Goal: Navigation & Orientation: Find specific page/section

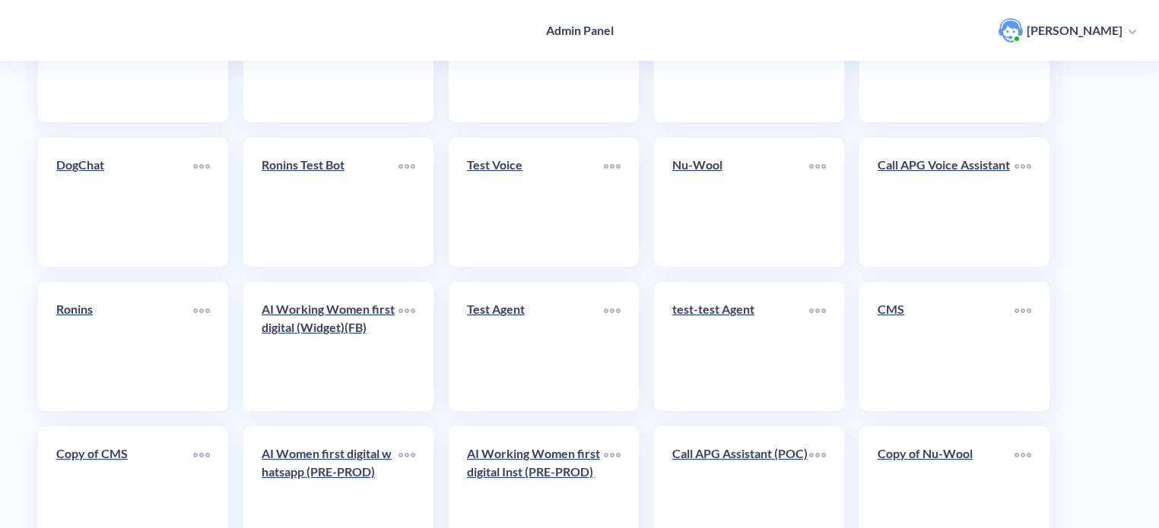
scroll to position [526, 0]
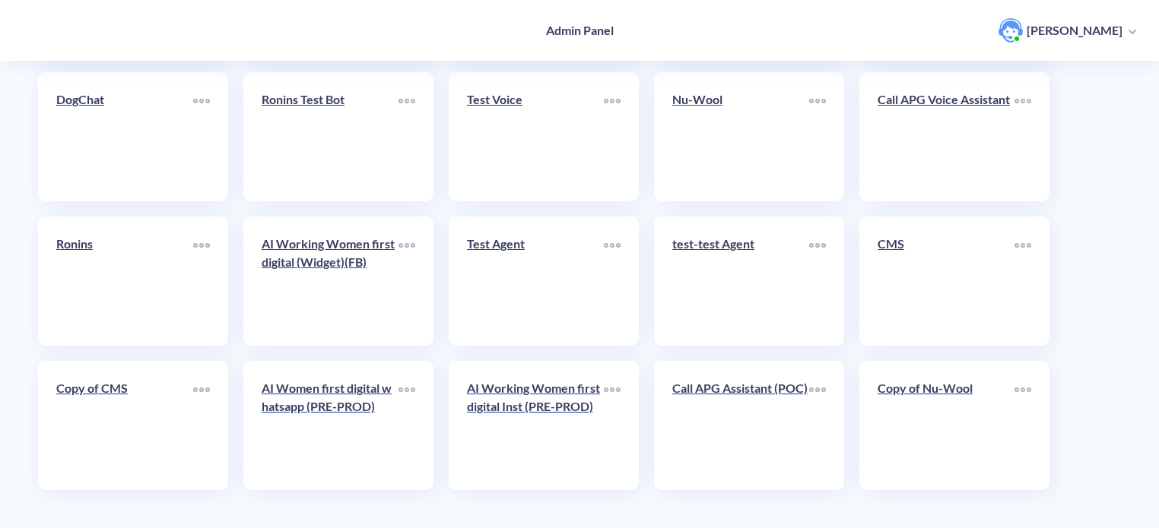
click at [710, 144] on link "Nu-Wool" at bounding box center [740, 136] width 137 height 93
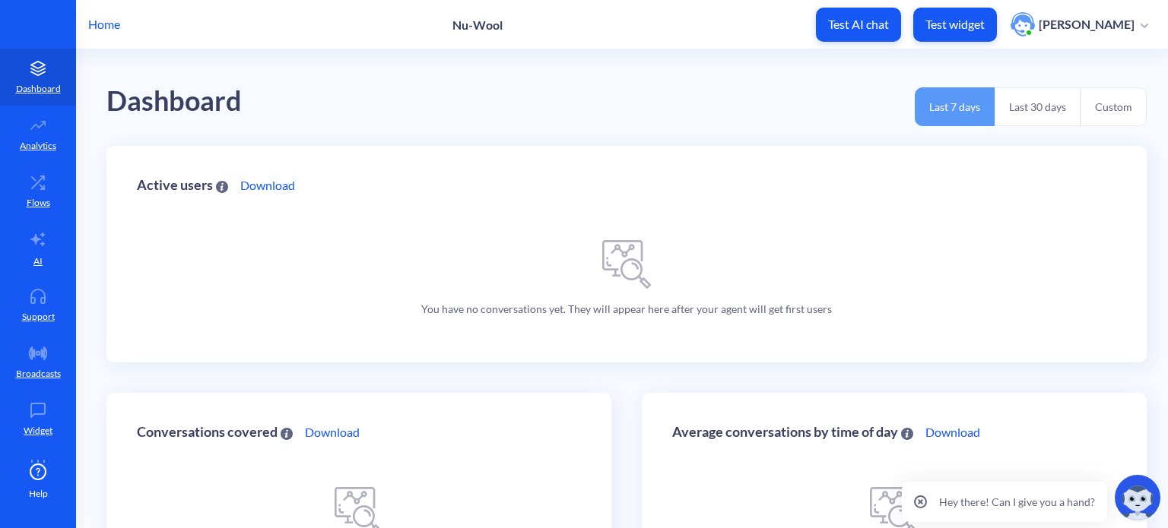
click at [109, 24] on p "Home" at bounding box center [104, 24] width 32 height 18
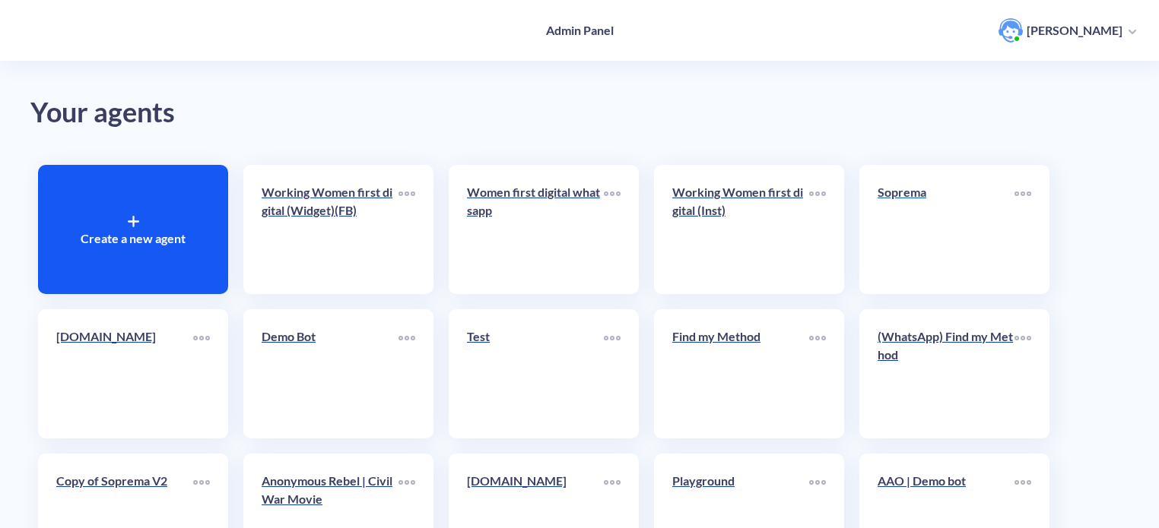
scroll to position [526, 0]
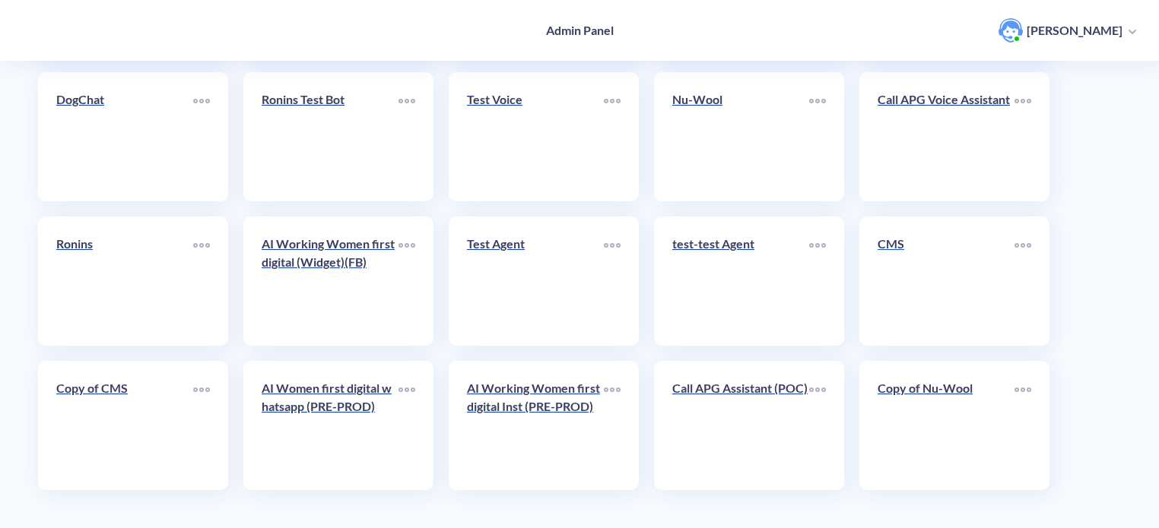
click at [933, 285] on link "CMS" at bounding box center [945, 281] width 137 height 93
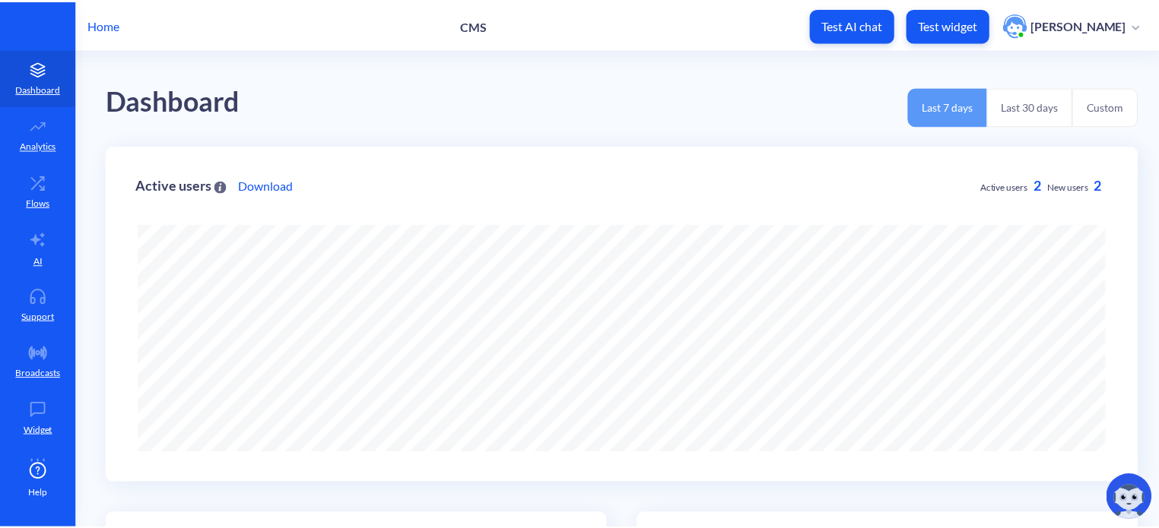
scroll to position [528, 1168]
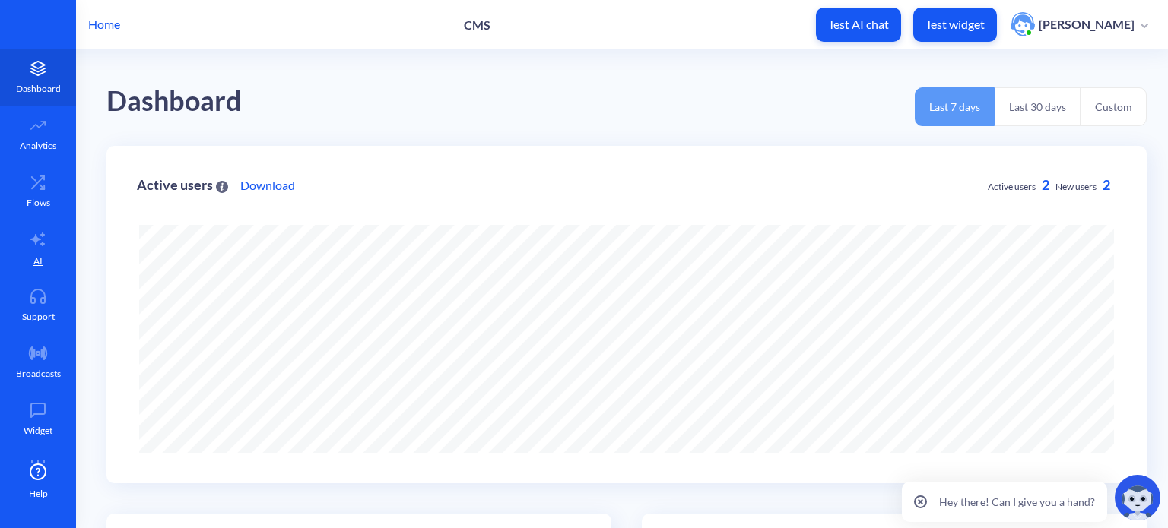
click at [109, 29] on p "Home" at bounding box center [104, 24] width 32 height 18
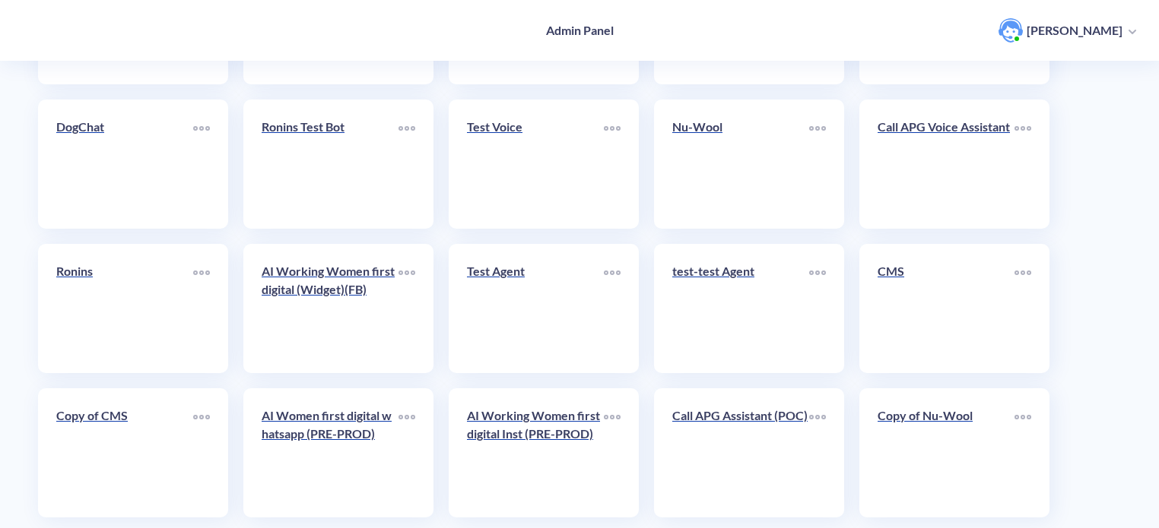
scroll to position [526, 0]
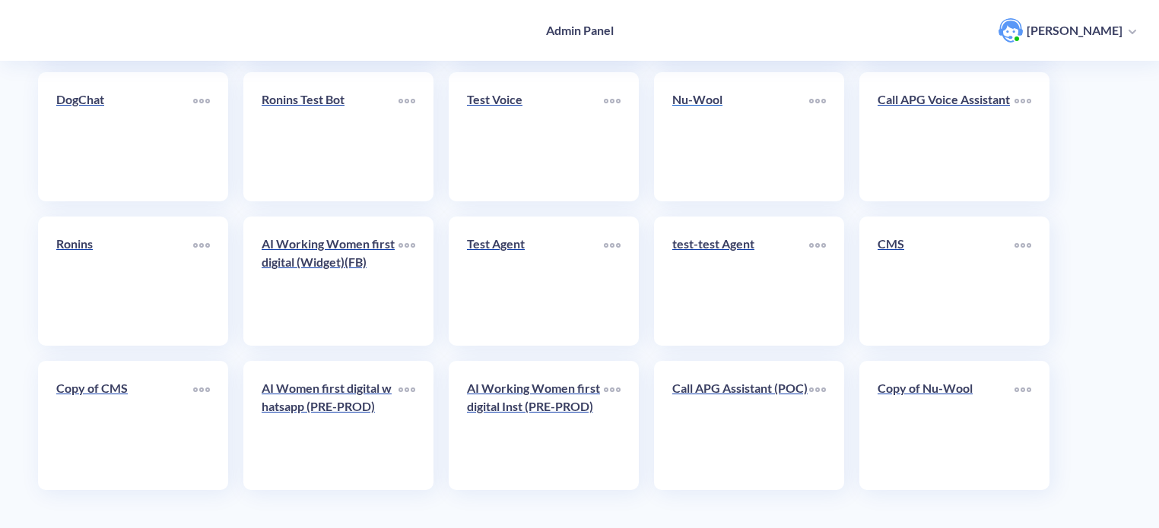
click at [725, 139] on link "Nu-Wool" at bounding box center [740, 136] width 137 height 93
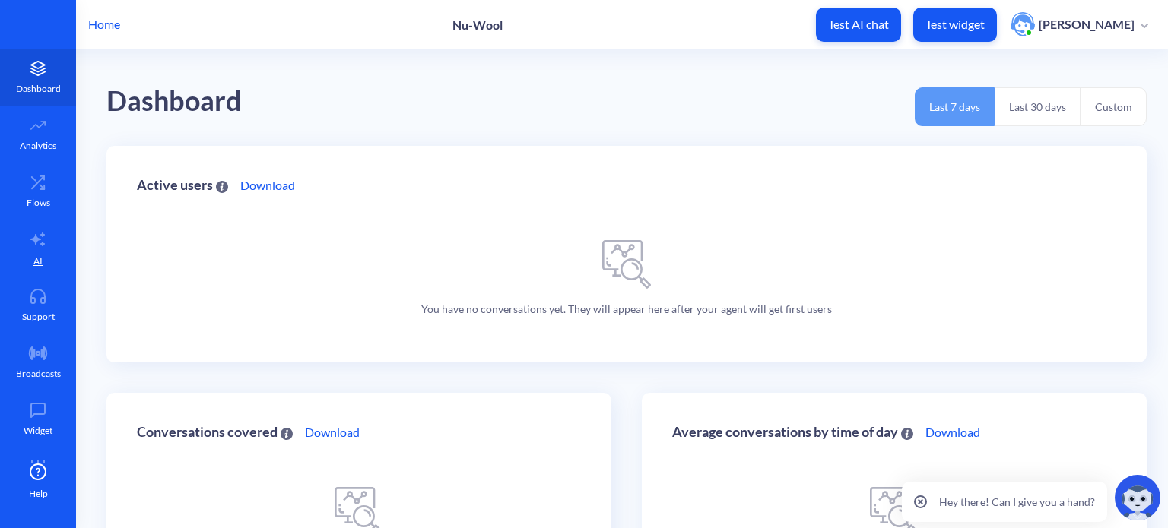
click at [106, 26] on p "Home" at bounding box center [104, 24] width 32 height 18
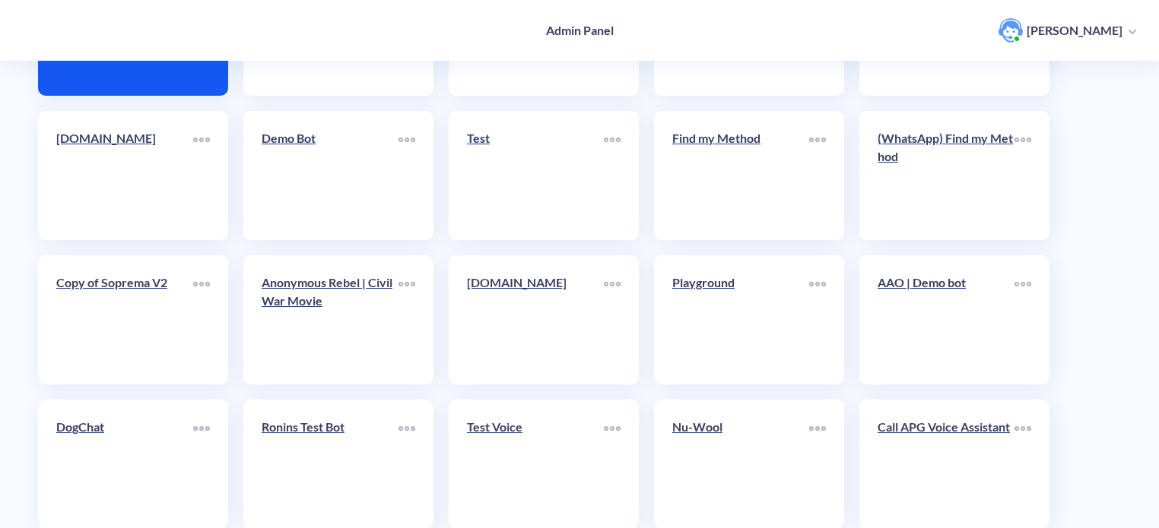
scroll to position [228, 0]
